Goal: Task Accomplishment & Management: Complete application form

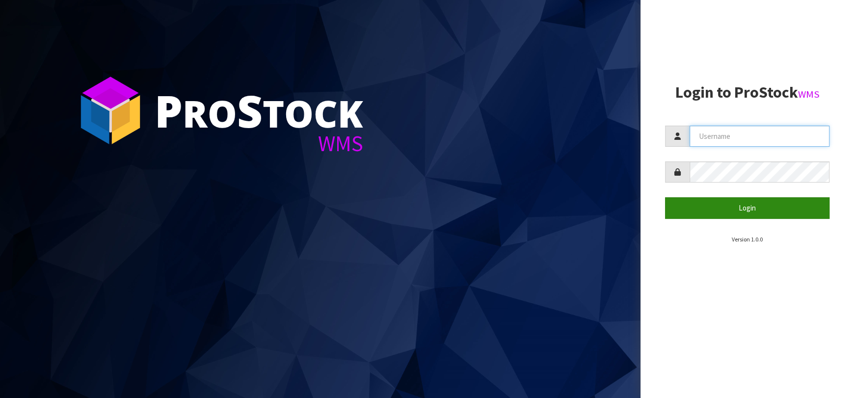
type input "[EMAIL_ADDRESS][DOMAIN_NAME]"
click at [723, 207] on button "Login" at bounding box center [747, 207] width 164 height 21
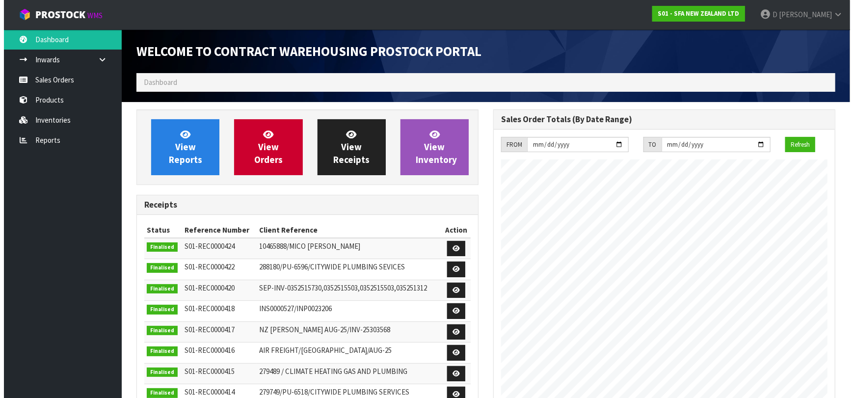
scroll to position [543, 357]
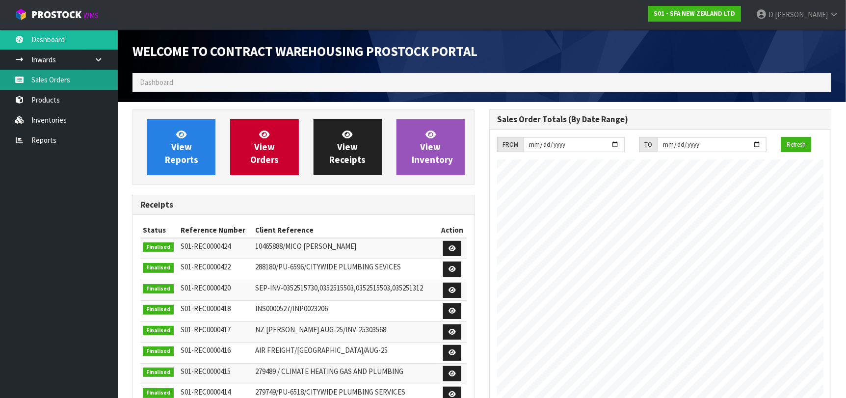
click at [66, 80] on link "Sales Orders" at bounding box center [59, 80] width 118 height 20
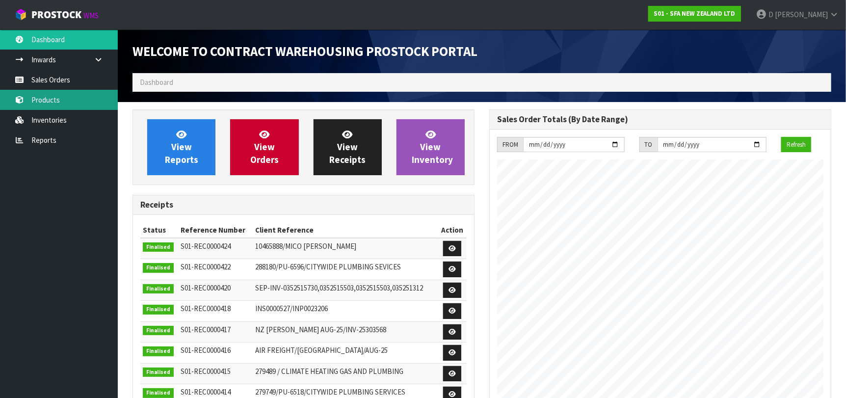
click at [71, 98] on link "Products" at bounding box center [59, 100] width 118 height 20
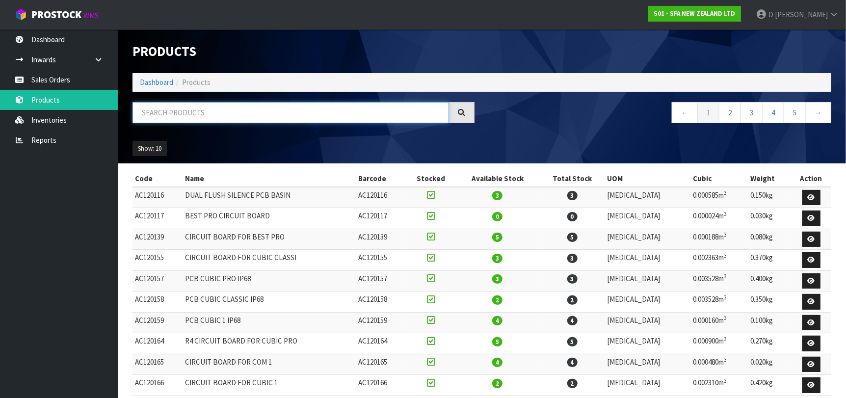
click at [208, 113] on input "text" at bounding box center [290, 112] width 316 height 21
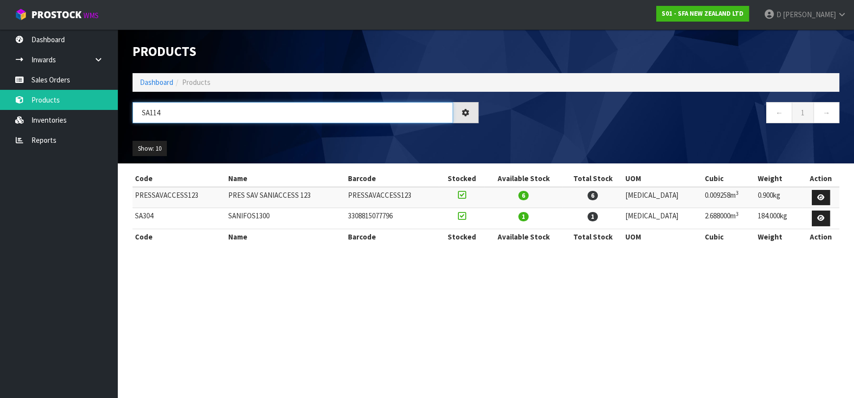
type input "SA114"
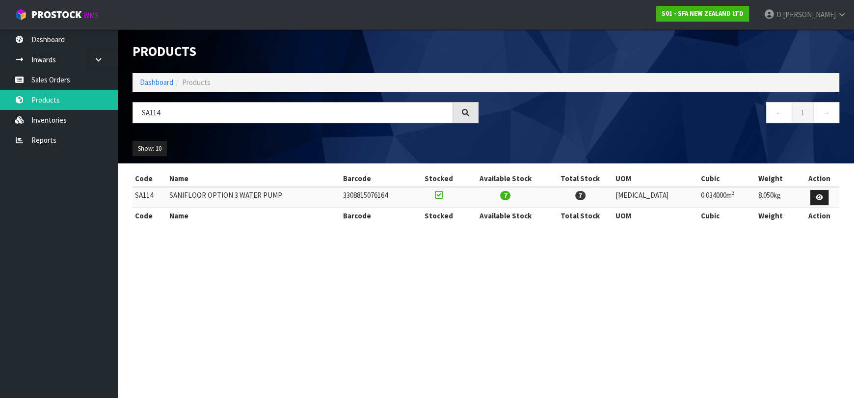
click at [94, 173] on ul "Dashboard Inwards Purchase Orders Receipts Sales Orders Products Inventories Re…" at bounding box center [59, 213] width 118 height 368
click at [67, 80] on link "Sales Orders" at bounding box center [59, 80] width 118 height 20
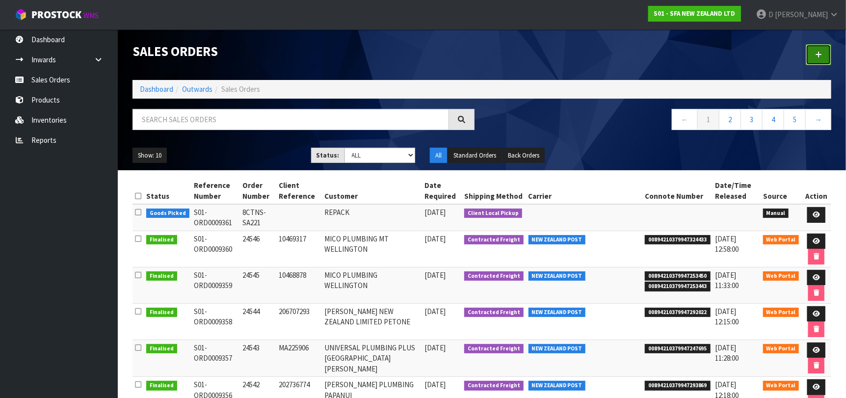
click at [814, 53] on link at bounding box center [818, 54] width 26 height 21
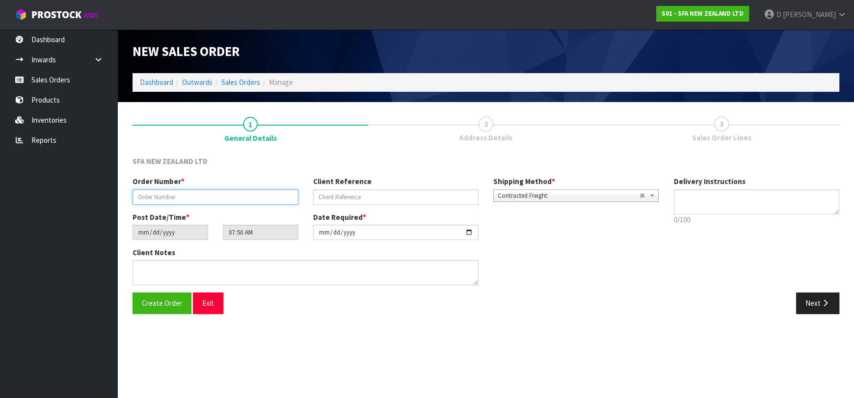
click at [216, 193] on input "text" at bounding box center [215, 196] width 166 height 15
type input "24547"
paste input "10470140"
type input "10470140"
click at [812, 306] on button "Next" at bounding box center [817, 302] width 43 height 21
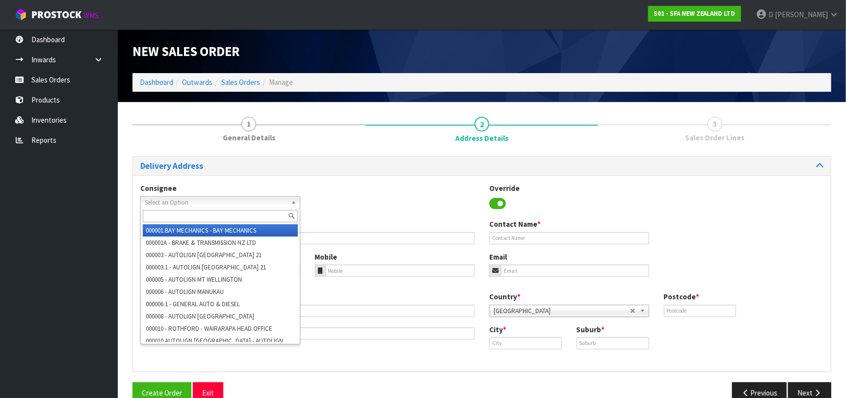
click at [205, 202] on span "Select an Option" at bounding box center [216, 203] width 142 height 12
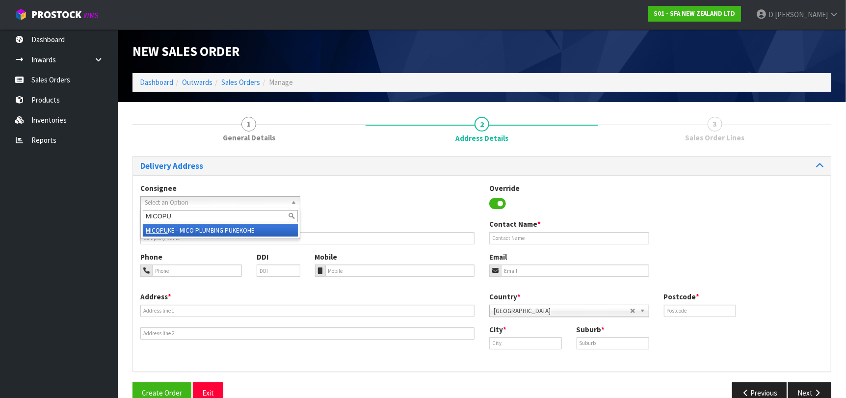
type input "MICOPUK"
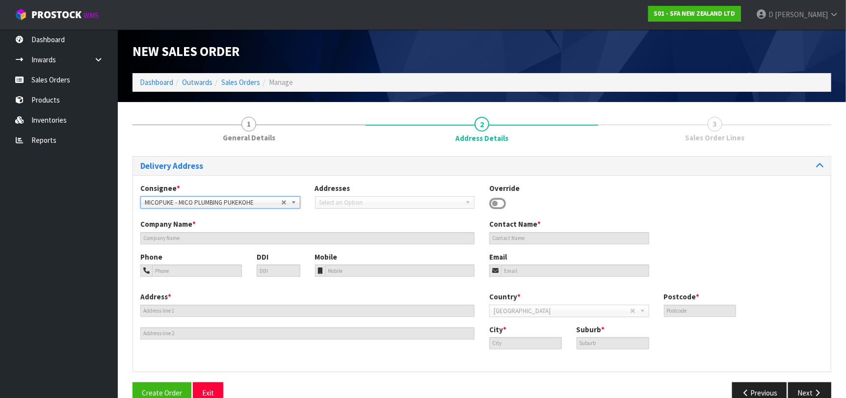
type input "MICO PLUMBING PUKEKOHE"
type input "THE ZONE 28 SUBWAY ROD"
type input "2120"
type input "PUKEKOHE"
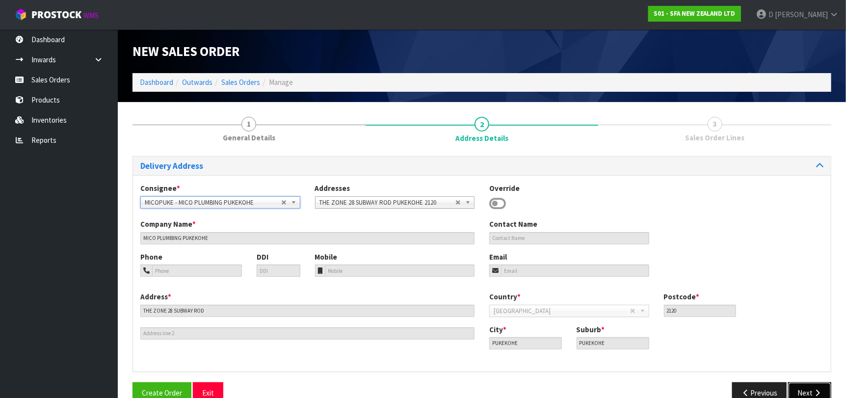
click at [802, 387] on button "Next" at bounding box center [809, 392] width 43 height 21
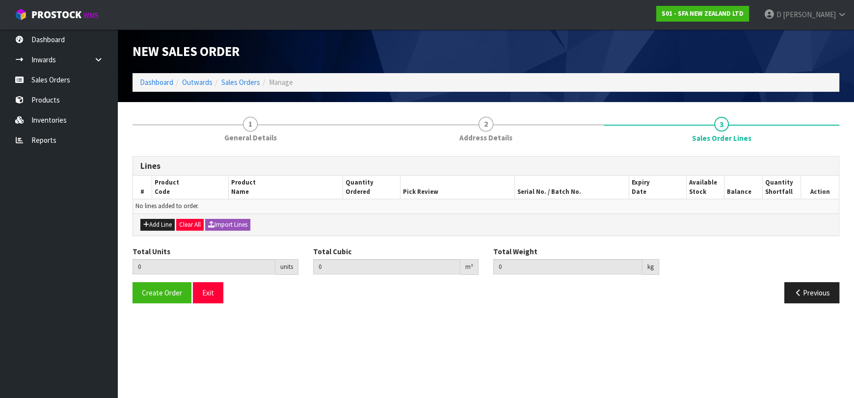
click at [133, 216] on div "Add Line Clear All Import Lines" at bounding box center [485, 224] width 705 height 22
drag, startPoint x: 155, startPoint y: 225, endPoint x: 164, endPoint y: 214, distance: 13.9
click at [155, 224] on button "Add Line" at bounding box center [157, 225] width 34 height 12
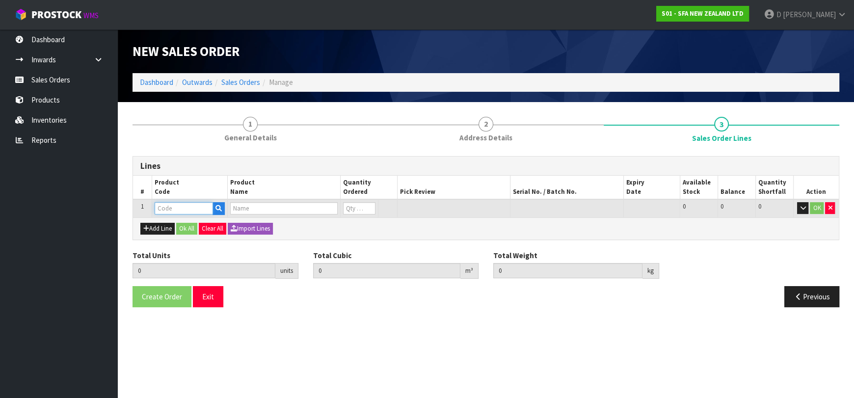
click at [169, 210] on input "text" at bounding box center [184, 208] width 58 height 12
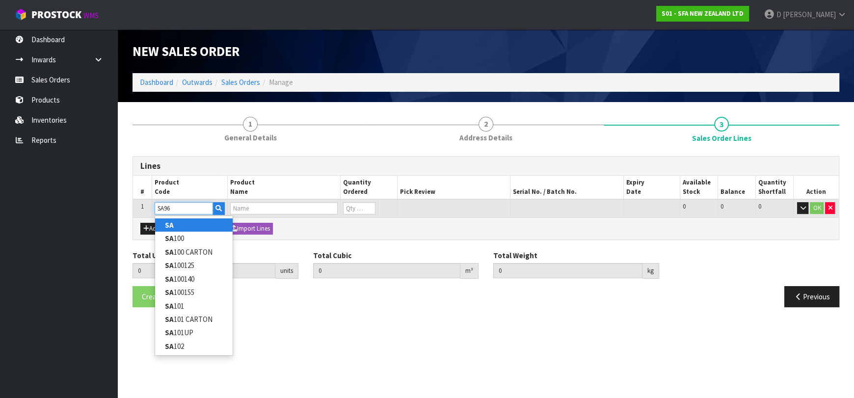
type input "SA96"
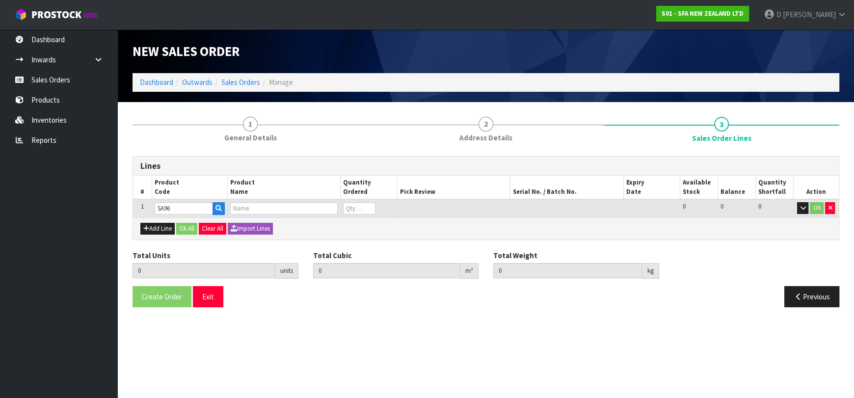
type input "0.000000"
type input "0.000"
type input "SANIPRO SEWAGE MACERATOR PUMP"
type input "0"
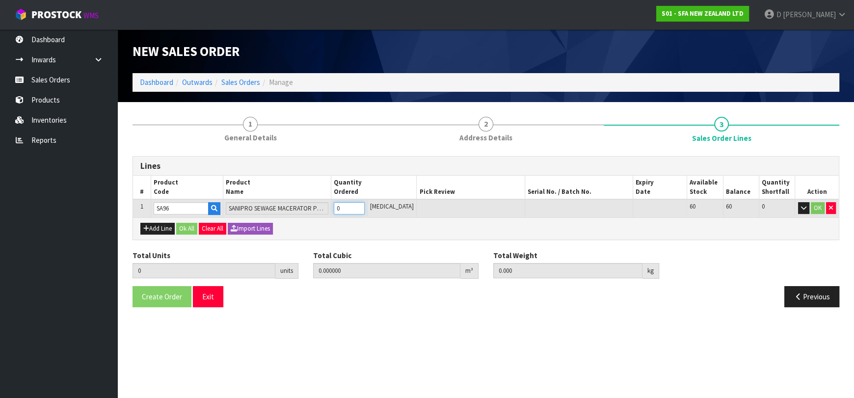
type input "1"
type input "0.033856"
type input "6.75"
type input "1"
click at [190, 224] on button "Ok All" at bounding box center [186, 229] width 21 height 12
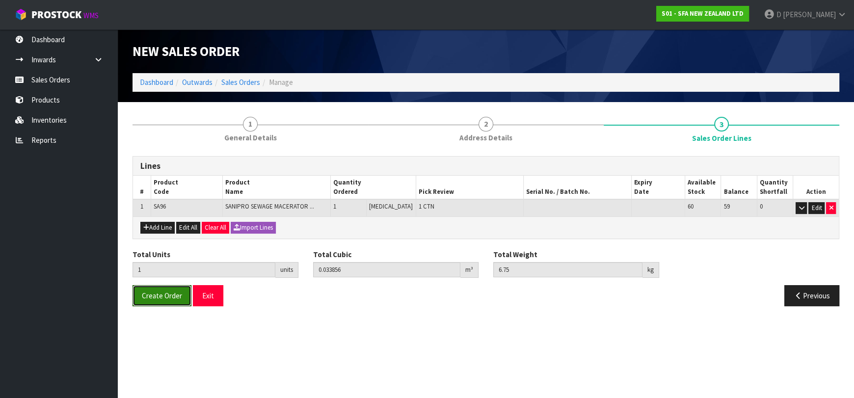
drag, startPoint x: 152, startPoint y: 289, endPoint x: 7, endPoint y: 298, distance: 145.0
click at [151, 291] on span "Create Order" at bounding box center [162, 295] width 40 height 9
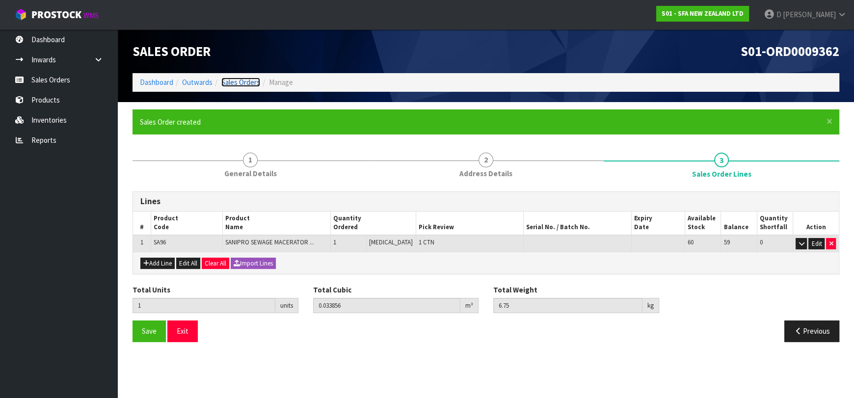
click at [226, 78] on link "Sales Orders" at bounding box center [240, 82] width 39 height 9
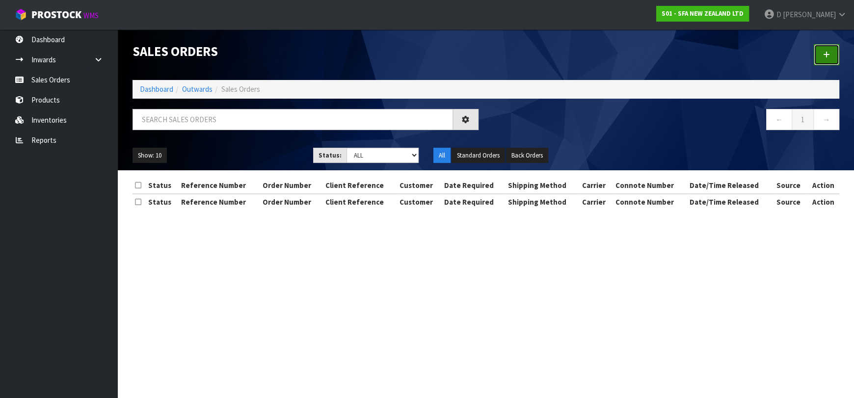
click at [822, 56] on link at bounding box center [826, 54] width 26 height 21
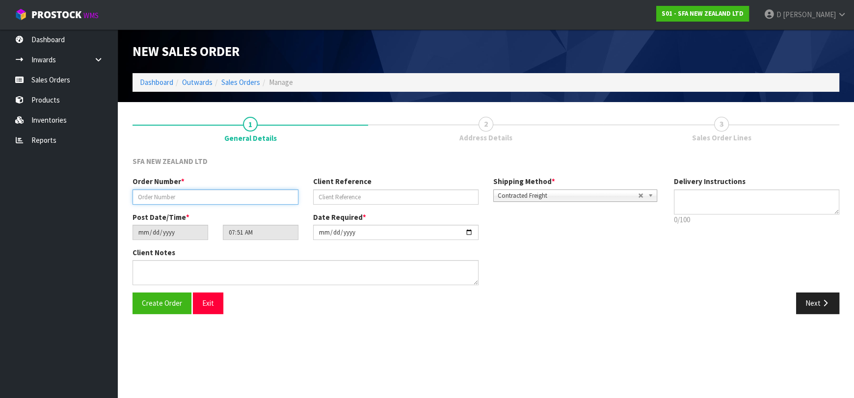
click at [181, 194] on input "text" at bounding box center [215, 196] width 166 height 15
type input "24548"
paste input "1P00188367"
type input "1P00188367"
click at [821, 303] on icon "button" at bounding box center [824, 302] width 9 height 7
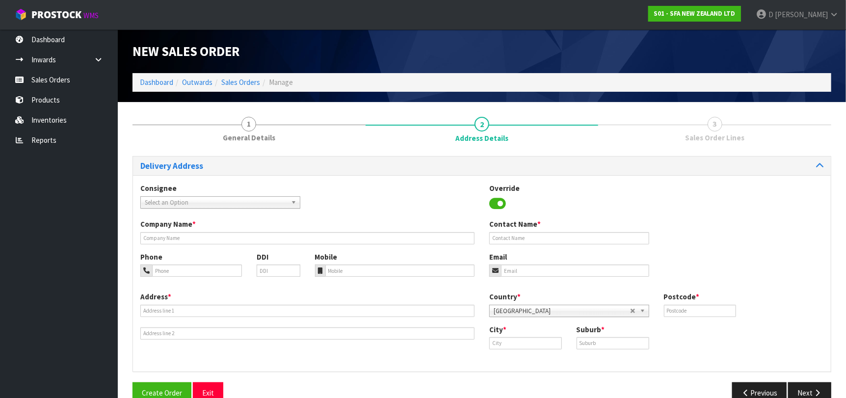
click at [189, 200] on span "Select an Option" at bounding box center [216, 203] width 142 height 12
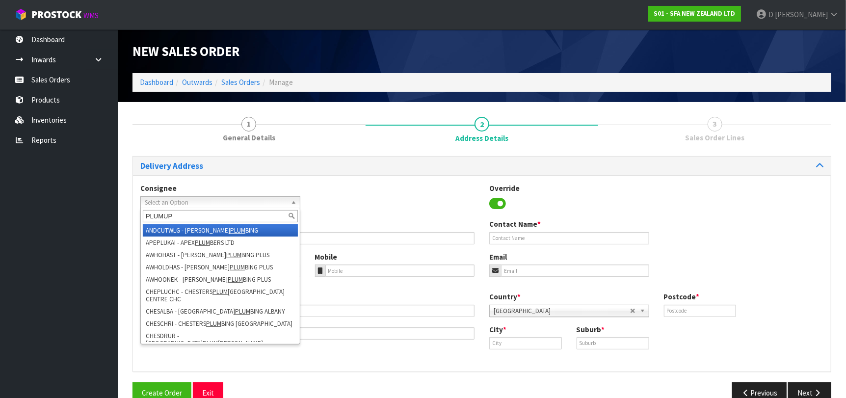
type input "PLUMUPP"
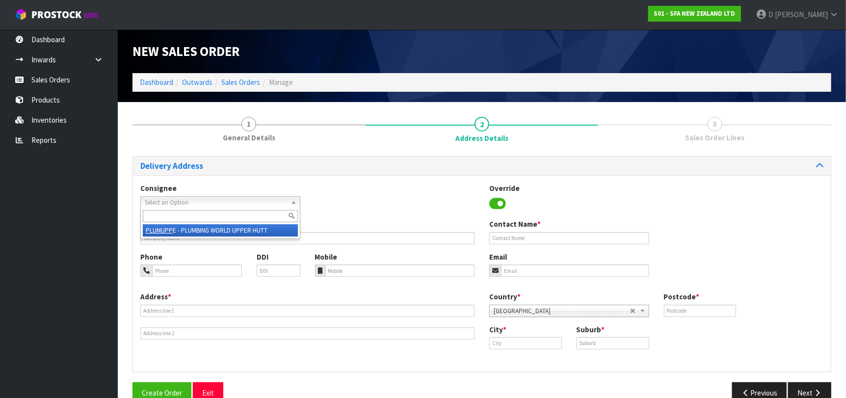
type input "PLUMBING WORLD UPPER HUTT"
type input "[STREET_ADDRESS][PERSON_NAME]"
type input "5018"
type input "Upper Hutt"
type input "UPPER HUTT"
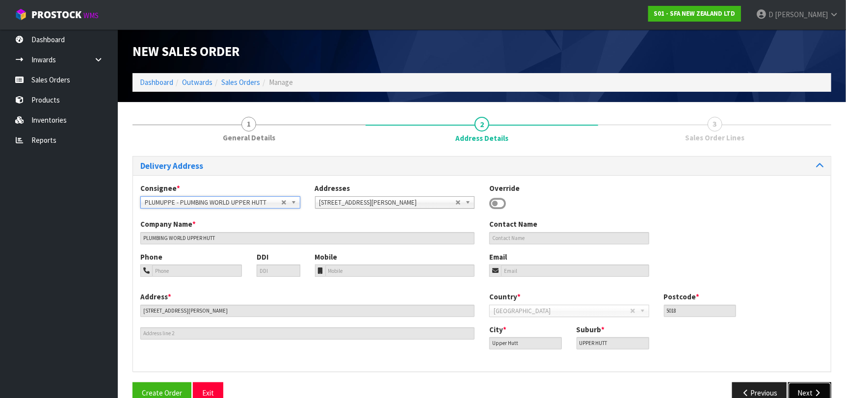
click at [821, 392] on icon "button" at bounding box center [816, 392] width 9 height 7
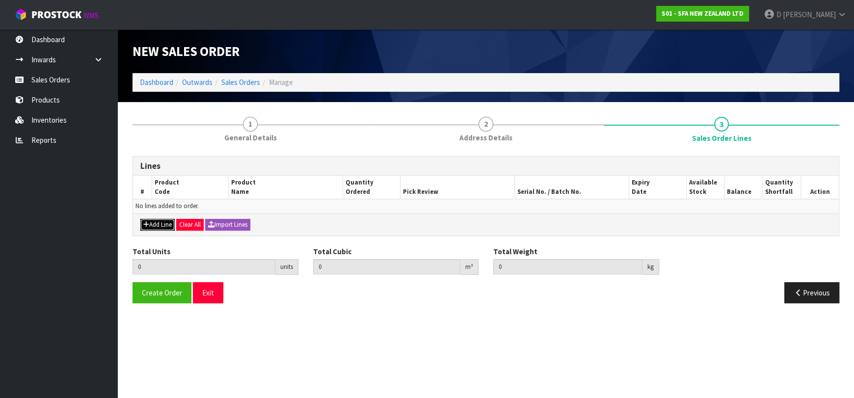
click at [160, 219] on button "Add Line" at bounding box center [157, 225] width 34 height 12
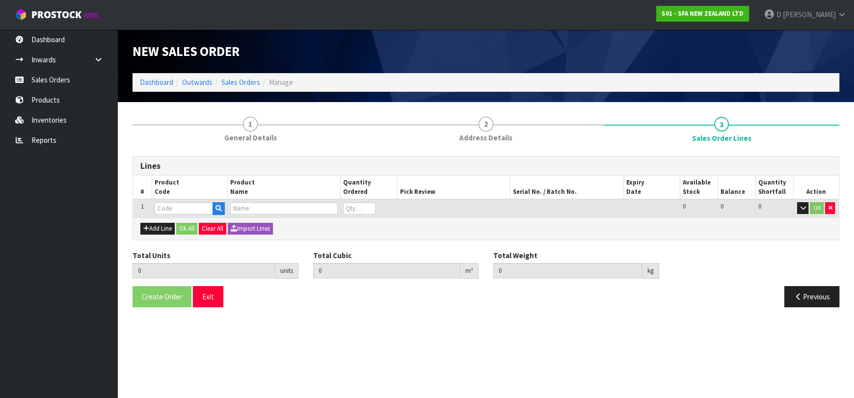
click at [166, 210] on input "text" at bounding box center [184, 208] width 58 height 12
type input "SA114"
type input "0.000000"
type input "0.000"
type input "SANIFLOOR OPTION 3 WATER PUMP"
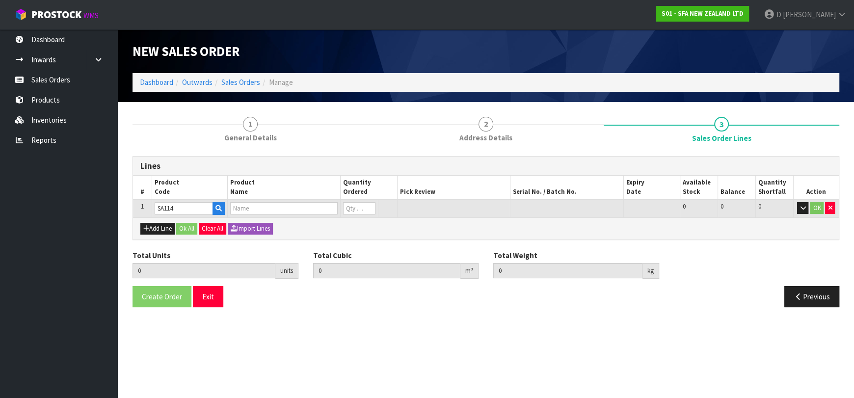
type input "0"
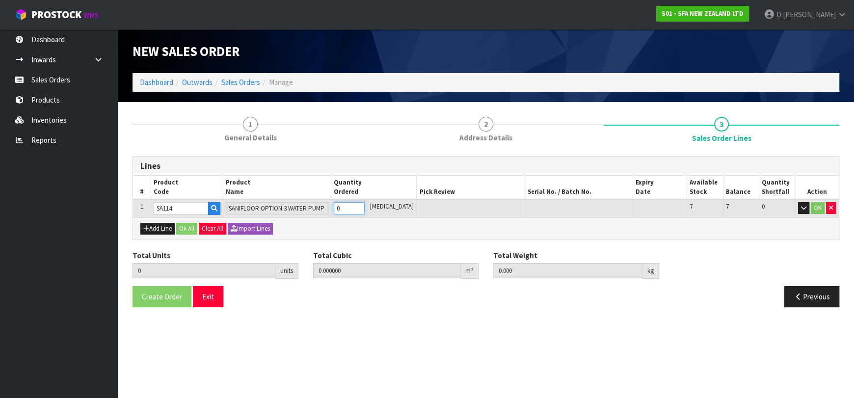
type input "2"
type input "0.068"
type input "16.1"
type input "2"
click at [180, 225] on button "Ok All" at bounding box center [186, 229] width 21 height 12
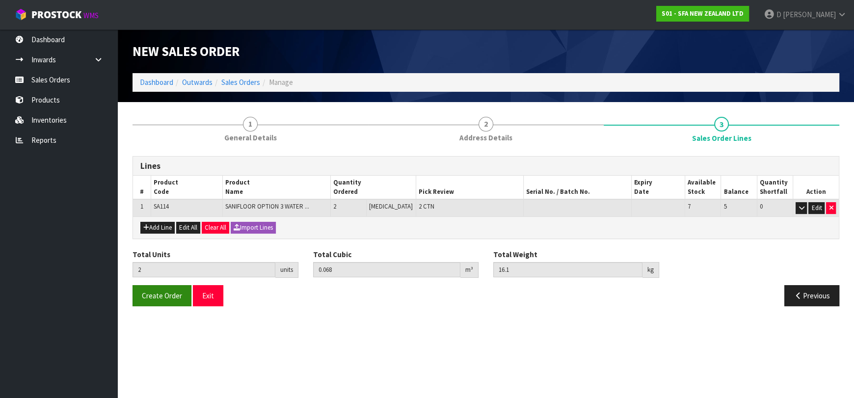
drag, startPoint x: 160, startPoint y: 282, endPoint x: 163, endPoint y: 292, distance: 11.2
click at [160, 285] on div "Lines # Product Code Product Name Quantity Ordered Pick Review Serial No. / Bat…" at bounding box center [485, 235] width 706 height 158
drag, startPoint x: 163, startPoint y: 292, endPoint x: 185, endPoint y: 261, distance: 38.3
click at [164, 292] on span "Create Order" at bounding box center [162, 295] width 40 height 9
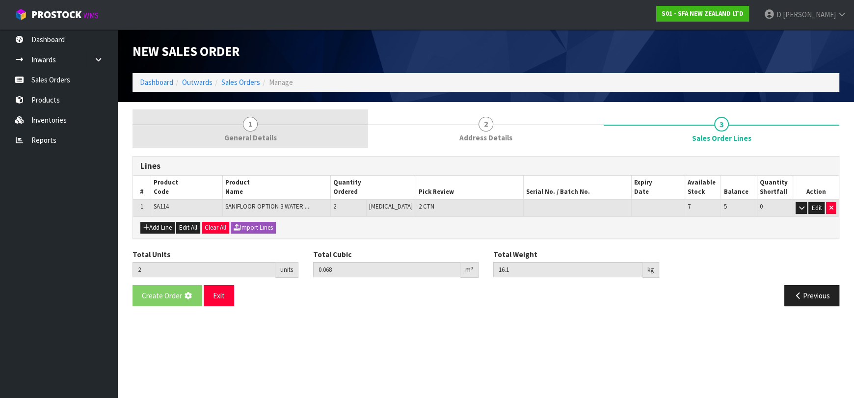
click at [227, 133] on span "General Details" at bounding box center [250, 137] width 52 height 10
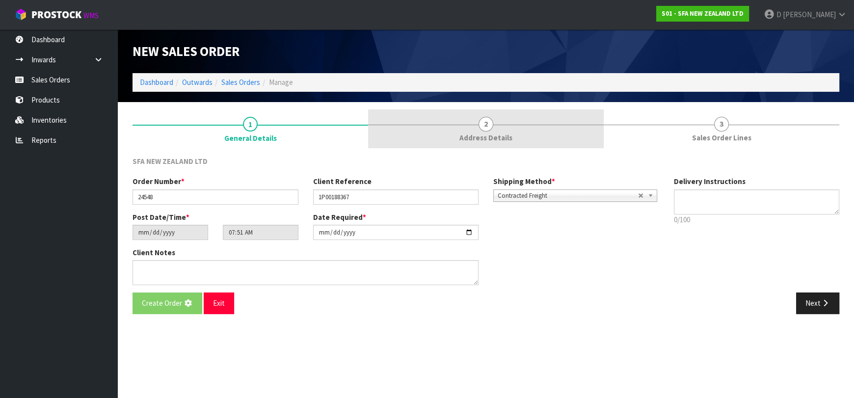
click at [441, 140] on link "2 Address Details" at bounding box center [485, 128] width 235 height 39
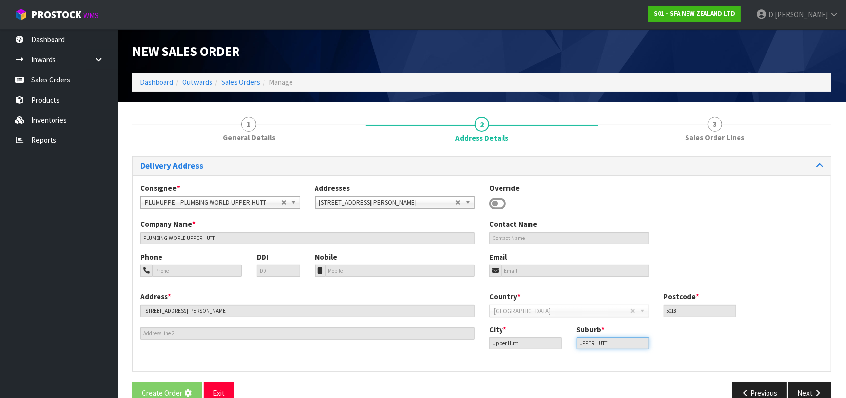
click at [584, 343] on input "UPPER HUTT" at bounding box center [612, 343] width 73 height 12
click at [584, 342] on input "UPPER HUTT" at bounding box center [612, 343] width 73 height 12
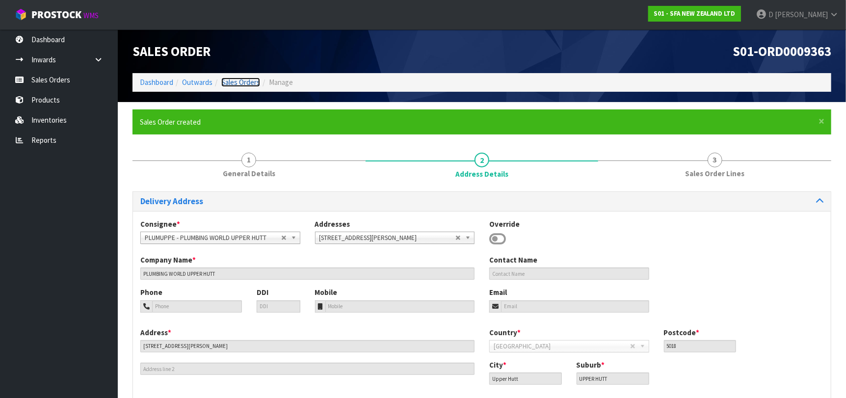
click at [239, 83] on link "Sales Orders" at bounding box center [240, 82] width 39 height 9
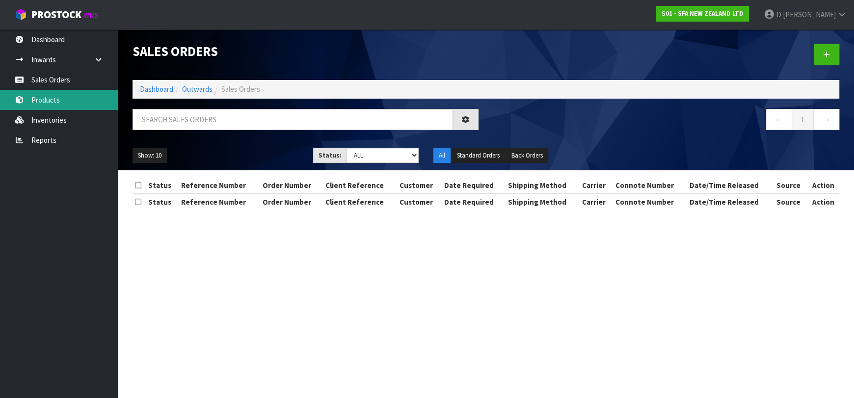
click at [72, 96] on div "Sales Orders Dashboard Outwards Sales Orders ← 1 → Show: 10 5 10 25 50 Status: …" at bounding box center [427, 113] width 854 height 227
click at [77, 108] on link "Products" at bounding box center [59, 100] width 118 height 20
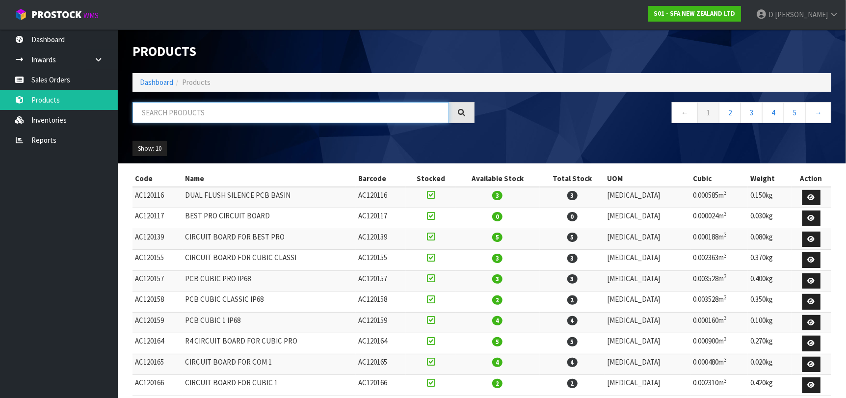
click at [216, 115] on input "text" at bounding box center [290, 112] width 316 height 21
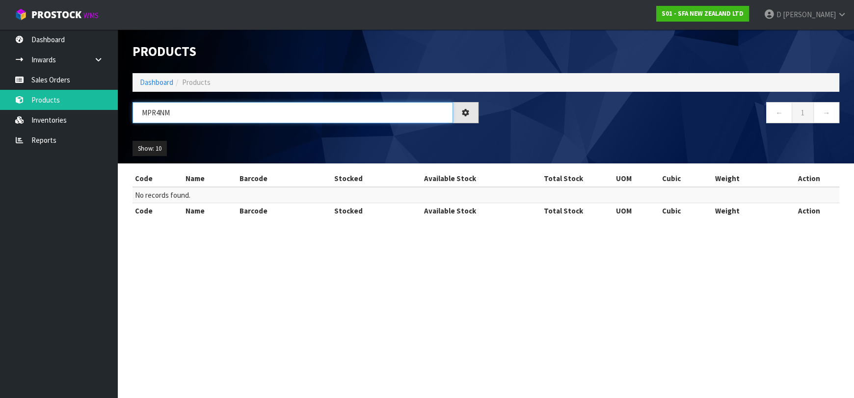
type input "MPR4NM"
